Goal: Find specific page/section: Find specific page/section

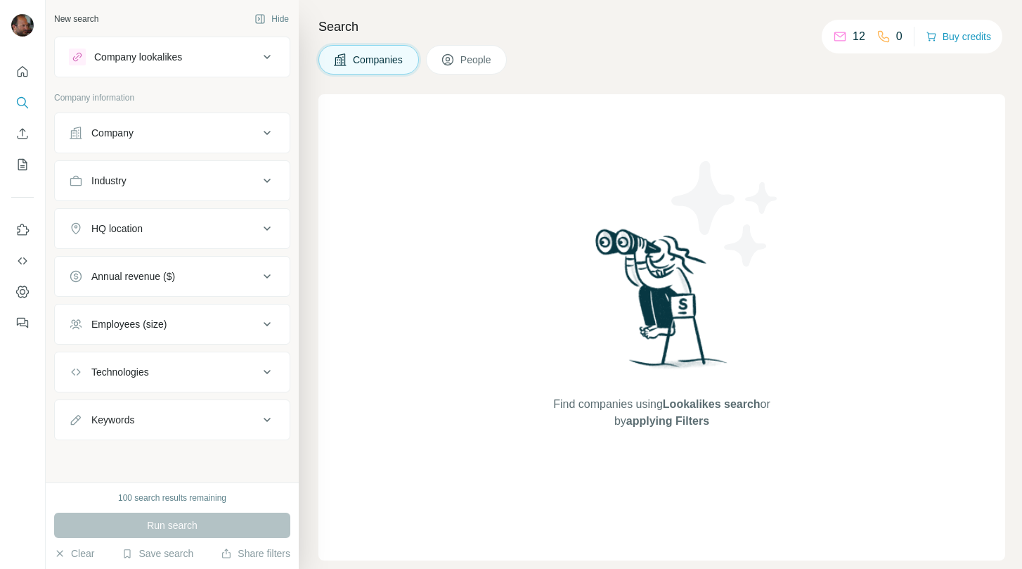
click at [193, 121] on button "Company" at bounding box center [172, 133] width 235 height 34
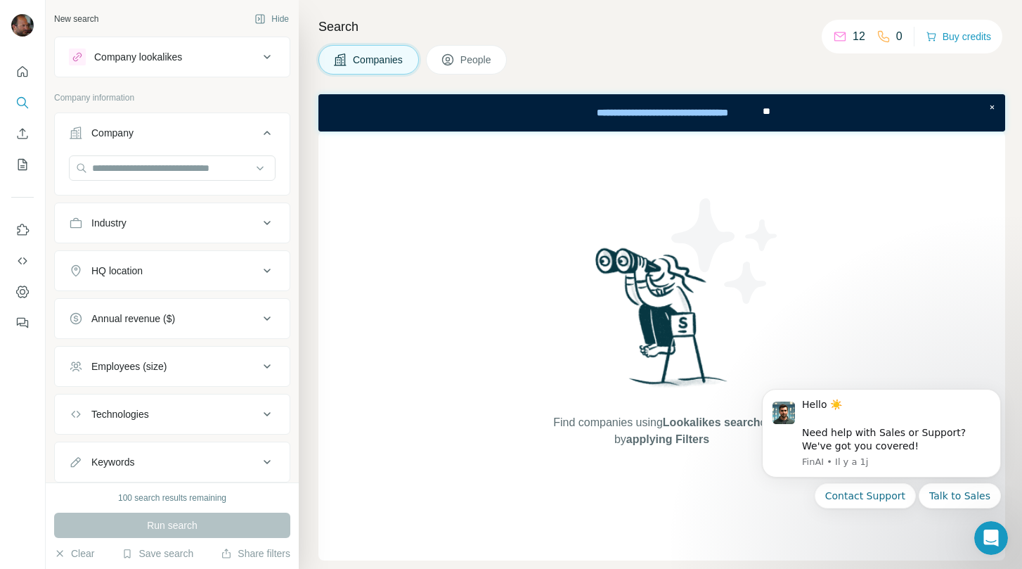
click at [188, 55] on div "Company lookalikes" at bounding box center [164, 57] width 190 height 17
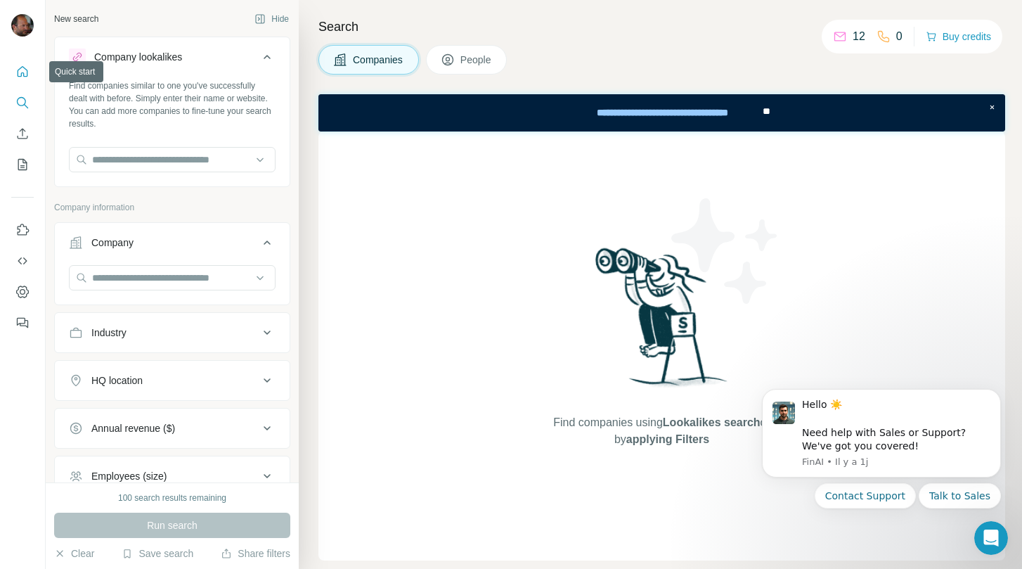
click at [22, 73] on icon "Quick start" at bounding box center [22, 72] width 14 height 14
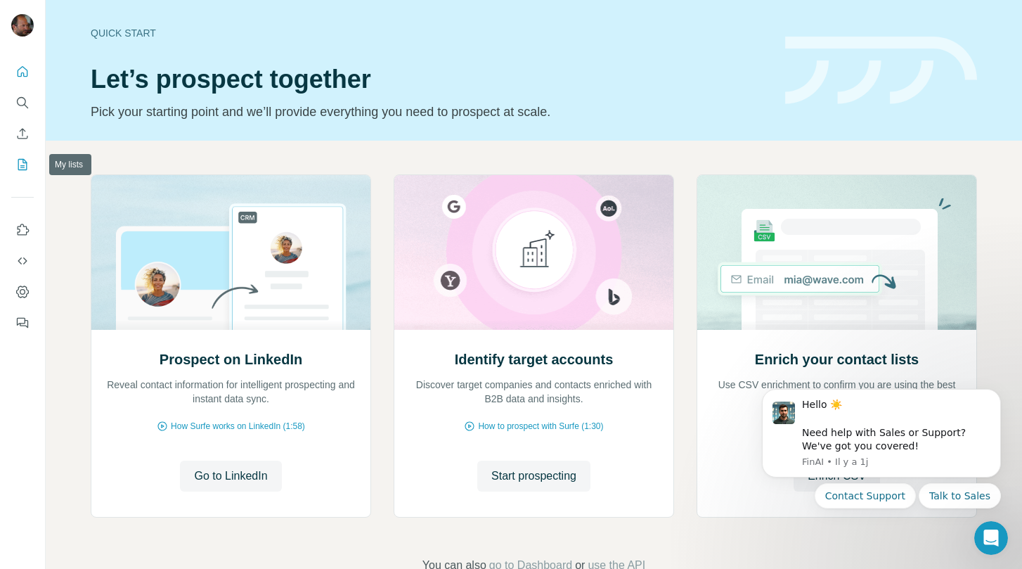
click at [23, 164] on icon "My lists" at bounding box center [22, 164] width 14 height 14
